Goal: Task Accomplishment & Management: Manage account settings

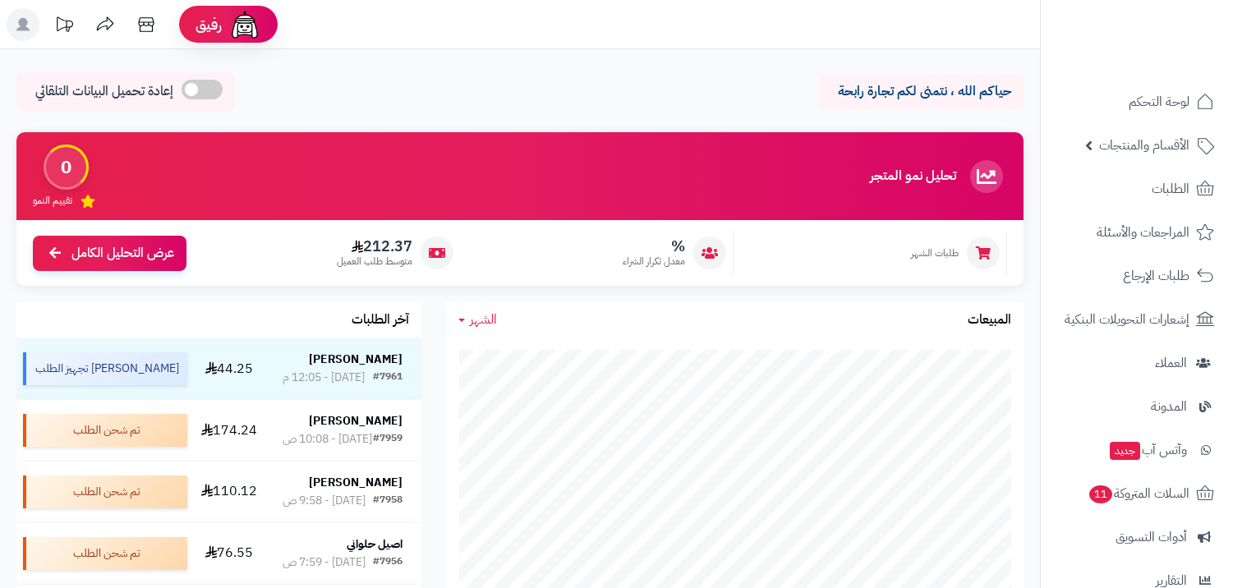
scroll to position [365, 0]
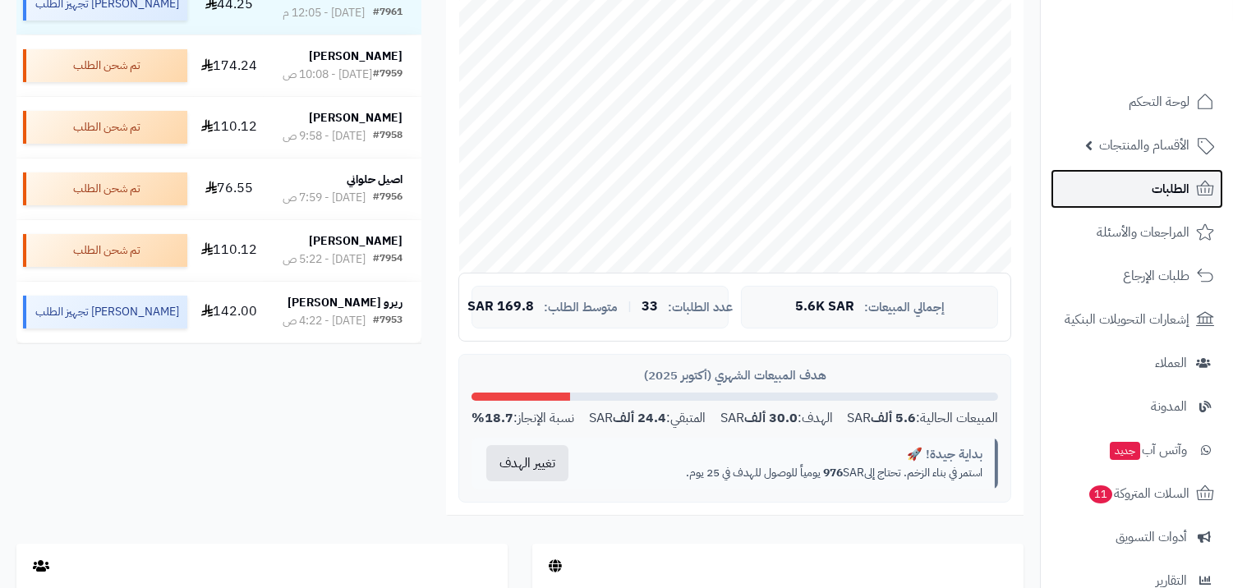
click at [1108, 184] on link "الطلبات" at bounding box center [1137, 188] width 173 height 39
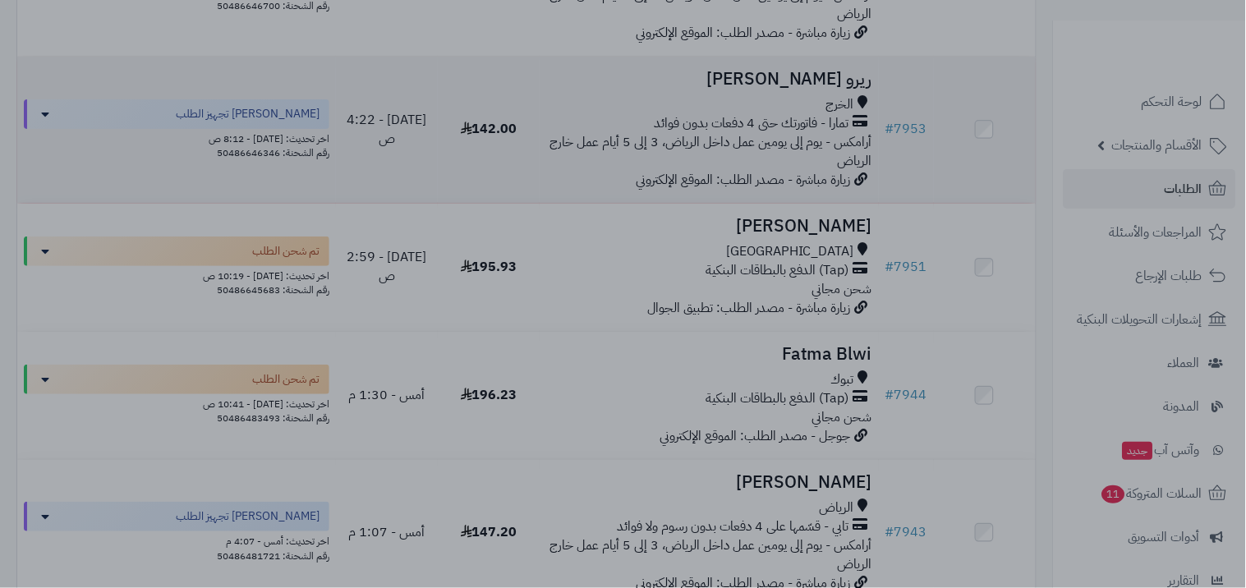
drag, startPoint x: 904, startPoint y: 124, endPoint x: 916, endPoint y: 56, distance: 69.3
click at [916, 56] on div at bounding box center [623, 294] width 1246 height 588
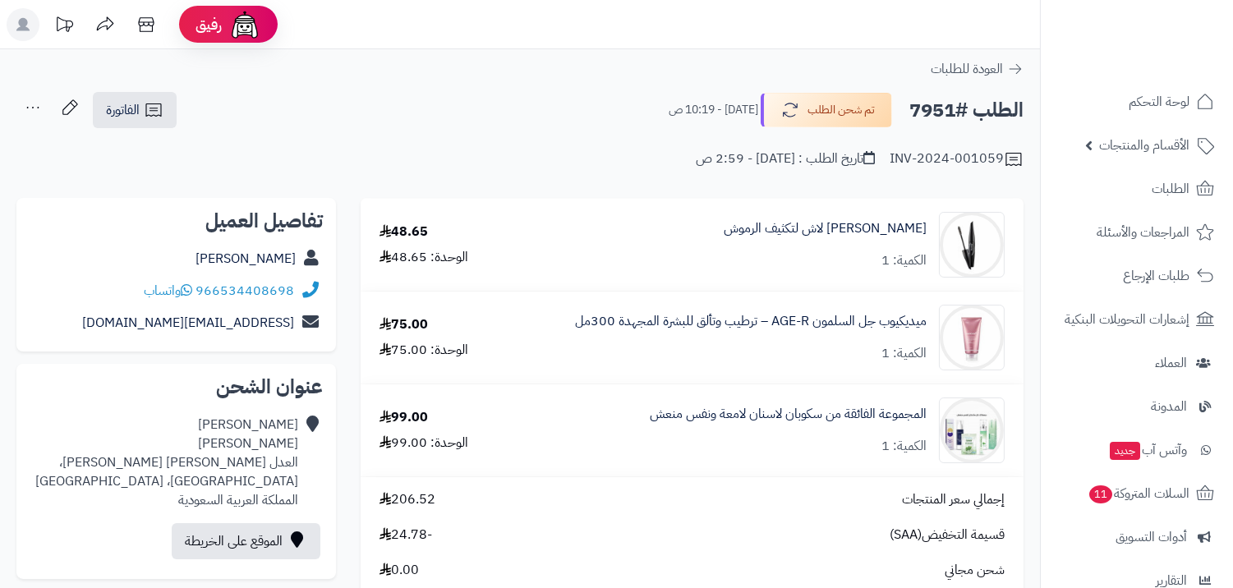
scroll to position [91, 0]
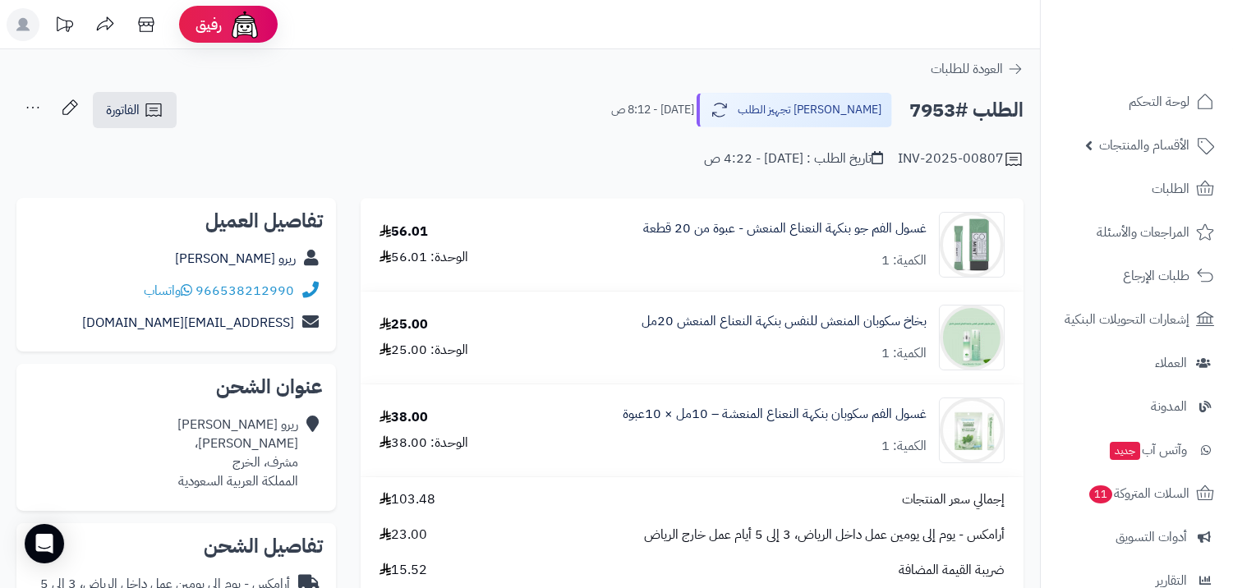
scroll to position [91, 0]
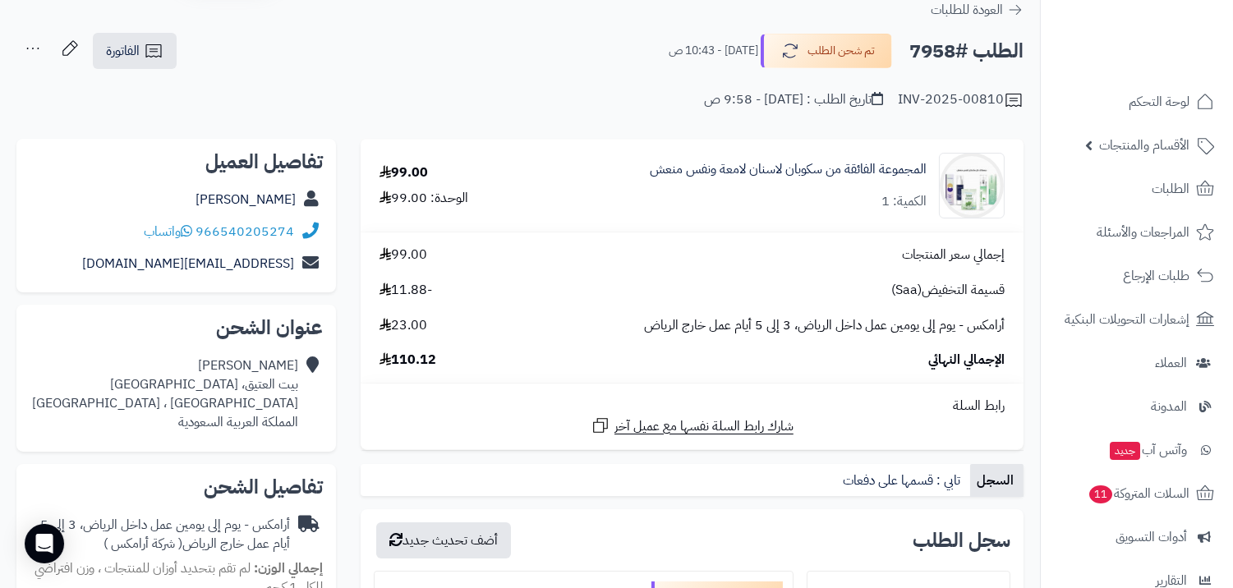
scroll to position [91, 0]
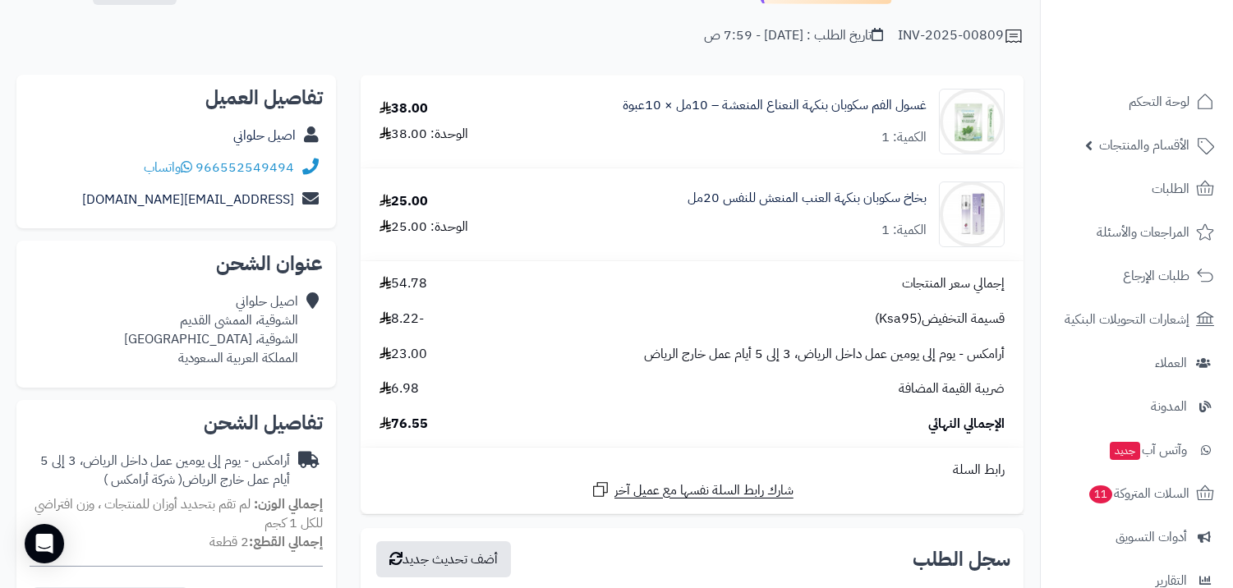
scroll to position [91, 0]
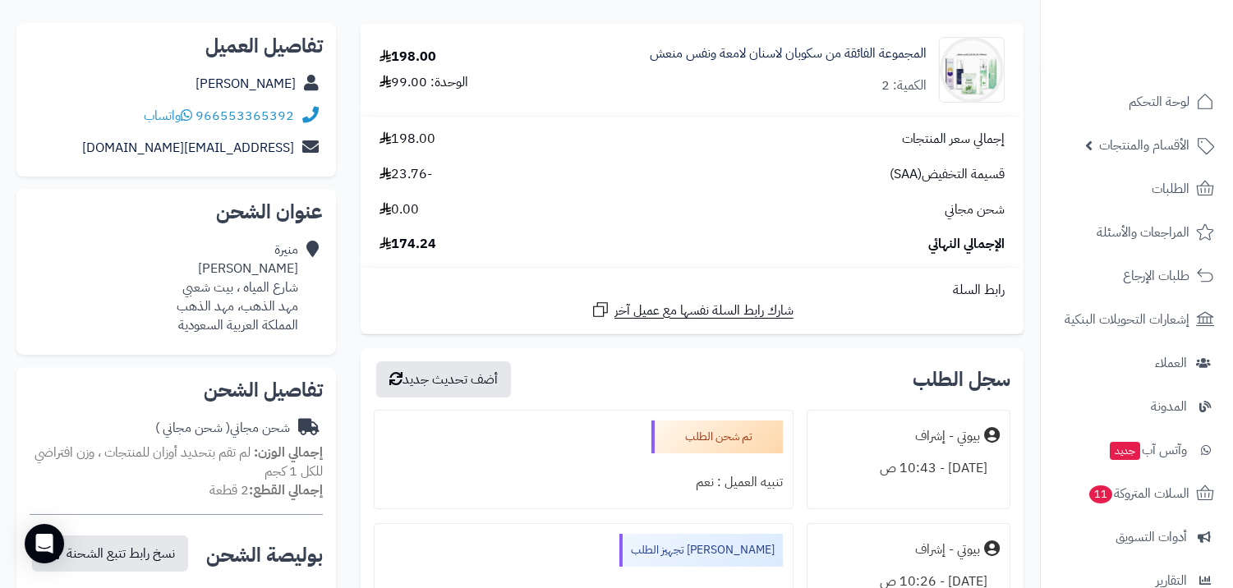
scroll to position [182, 0]
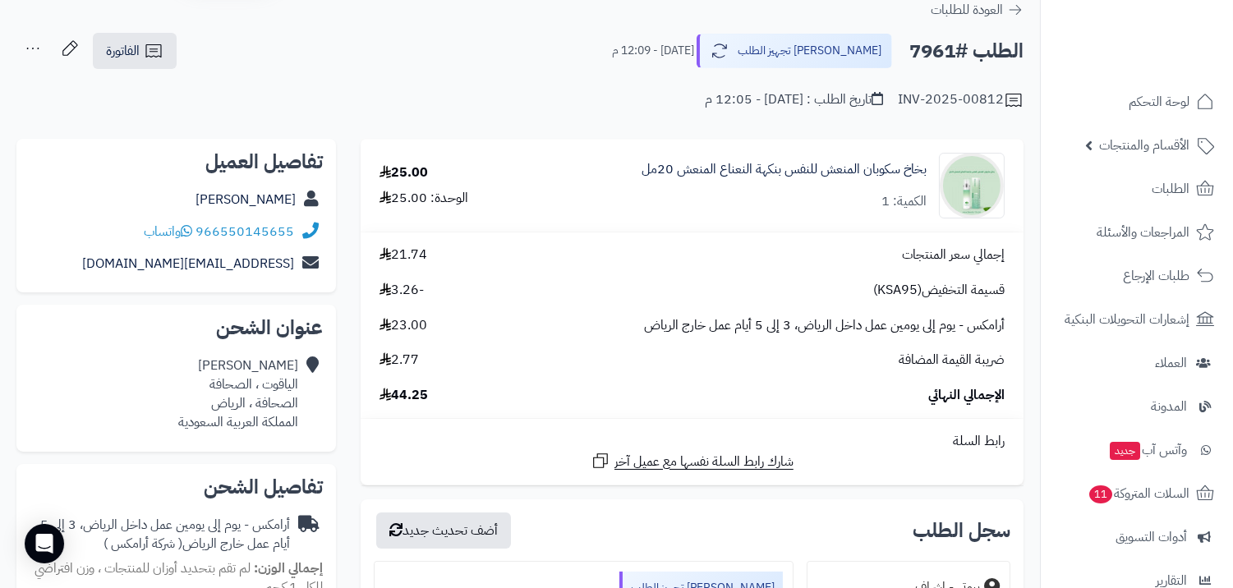
scroll to position [91, 0]
